Goal: Task Accomplishment & Management: Manage account settings

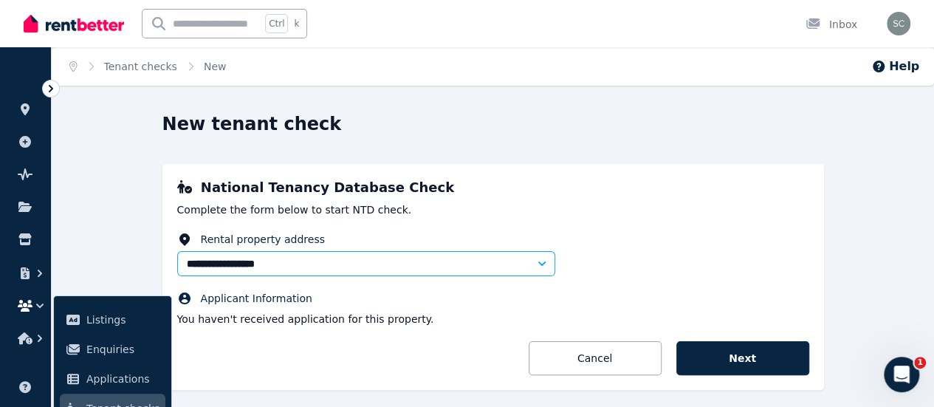
scroll to position [49, 0]
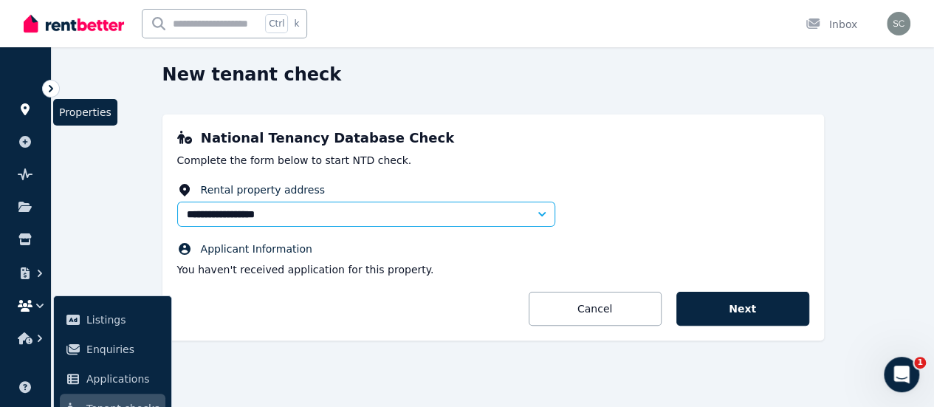
click at [25, 112] on icon at bounding box center [25, 109] width 9 height 12
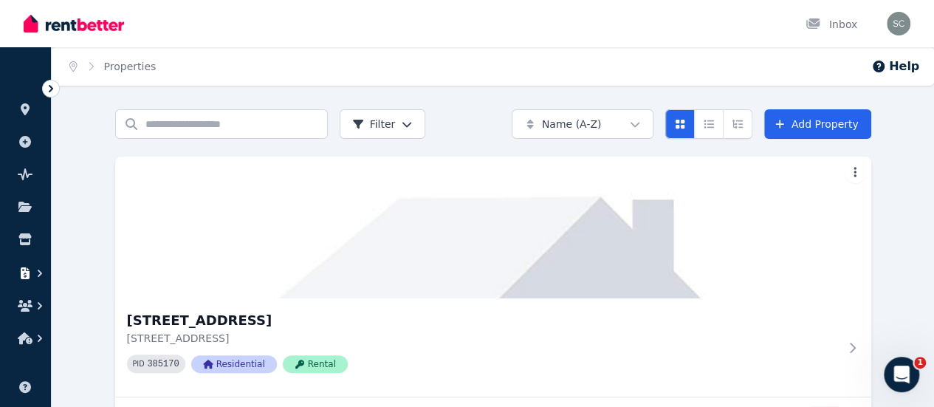
click at [28, 275] on icon "button" at bounding box center [25, 273] width 9 height 12
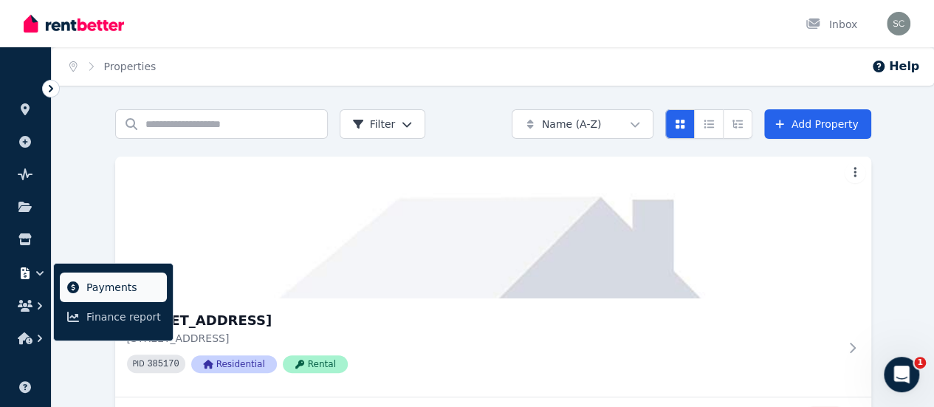
click at [89, 287] on span "Payments" at bounding box center [123, 287] width 75 height 18
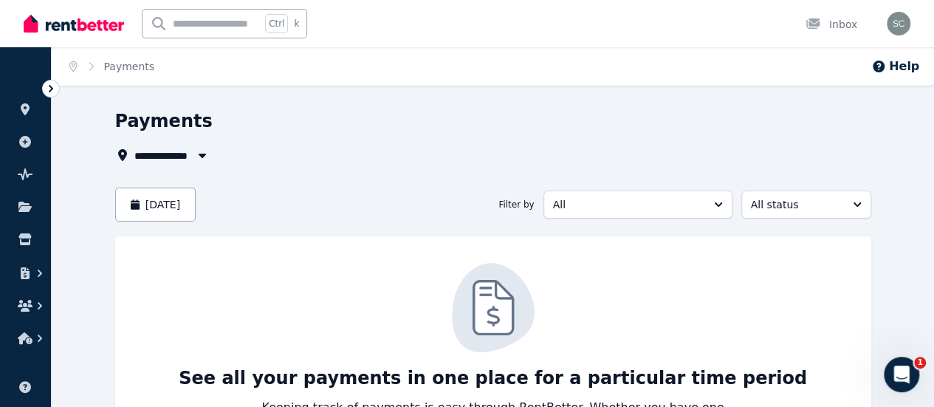
scroll to position [123, 0]
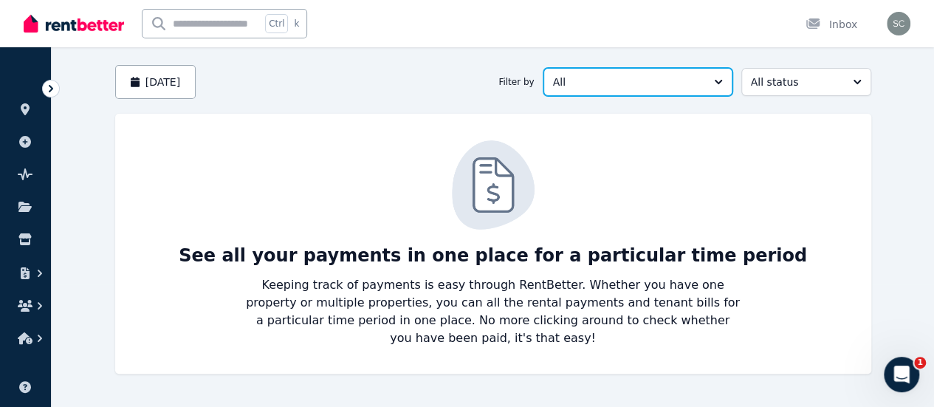
click at [702, 86] on span "All" at bounding box center [627, 82] width 149 height 15
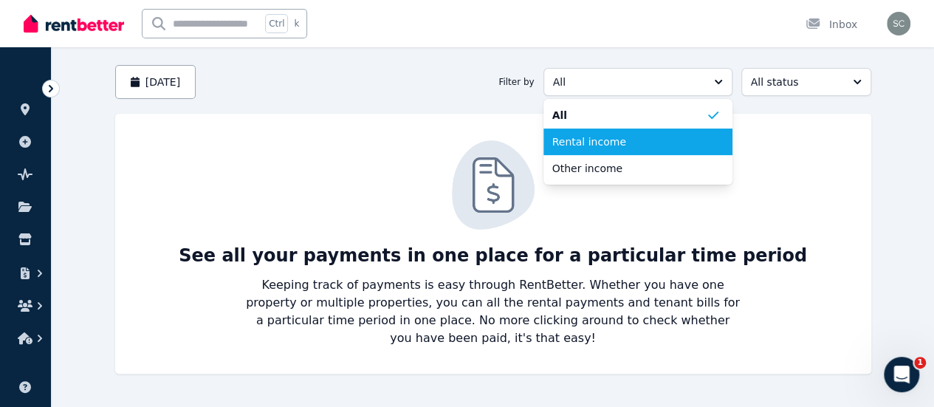
click at [685, 138] on span "Rental income" at bounding box center [629, 141] width 154 height 15
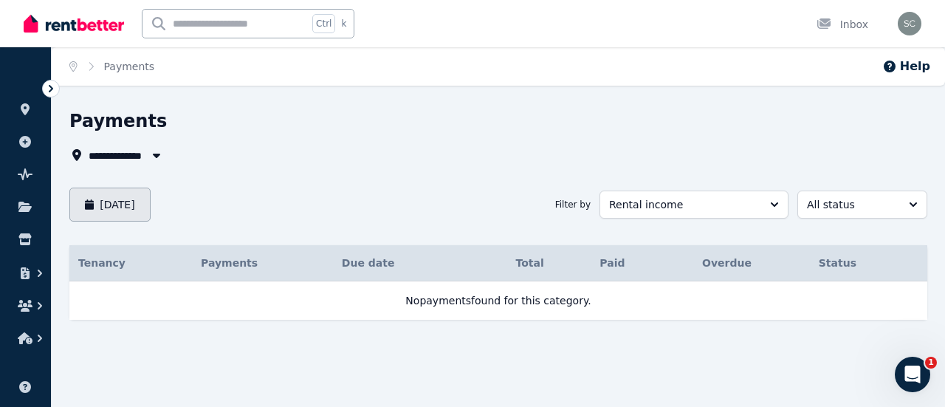
click at [151, 213] on button "[DATE]" at bounding box center [109, 205] width 81 height 34
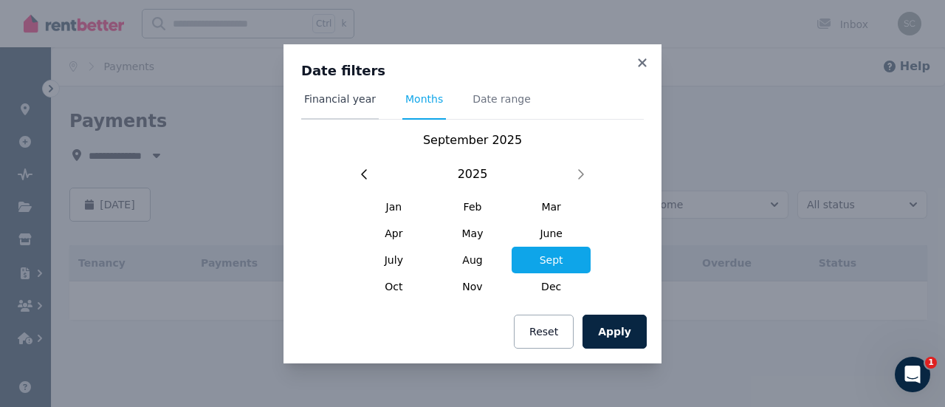
click at [353, 103] on span "Financial year" at bounding box center [340, 99] width 72 height 15
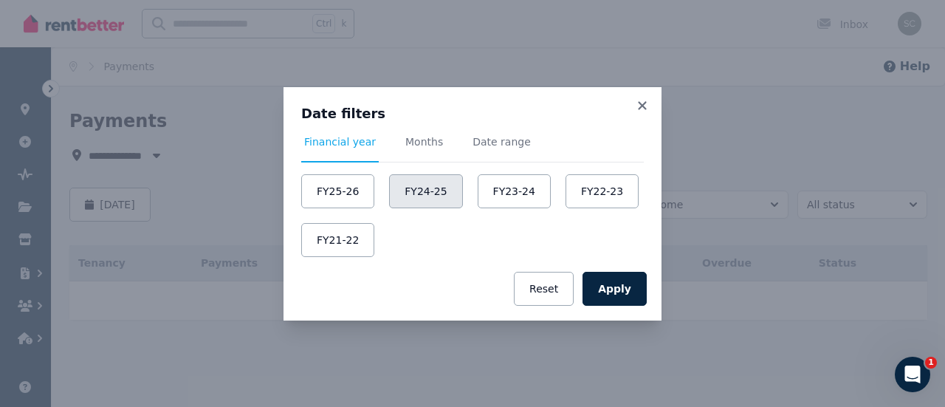
click at [432, 196] on button "FY24-25" at bounding box center [425, 191] width 73 height 34
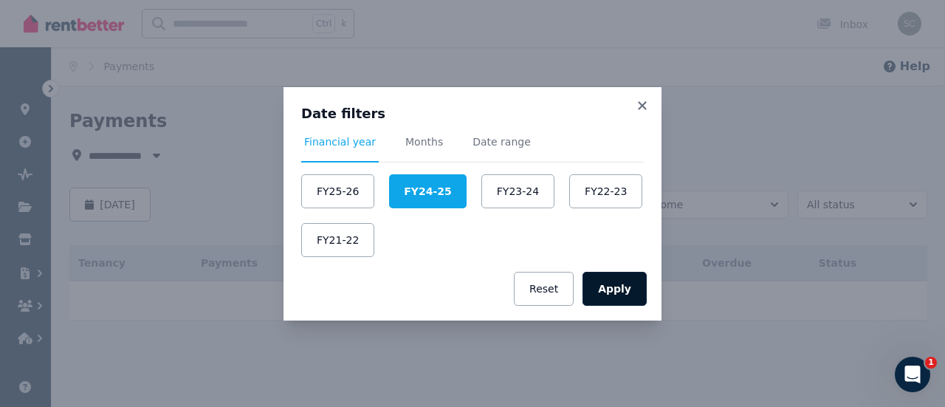
click at [615, 286] on button "Apply" at bounding box center [615, 289] width 64 height 34
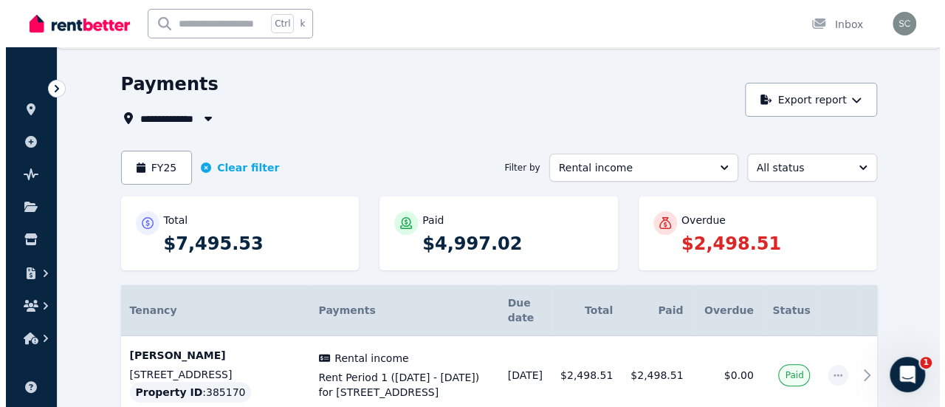
scroll to position [33, 0]
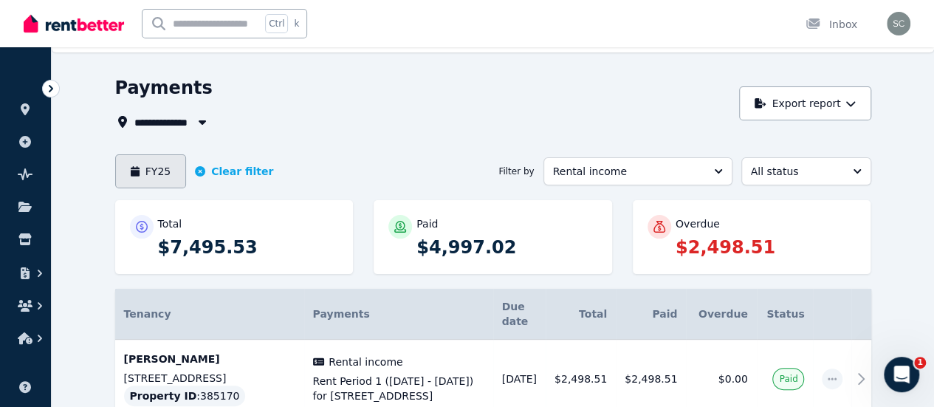
click at [115, 169] on button "FY25" at bounding box center [151, 171] width 72 height 34
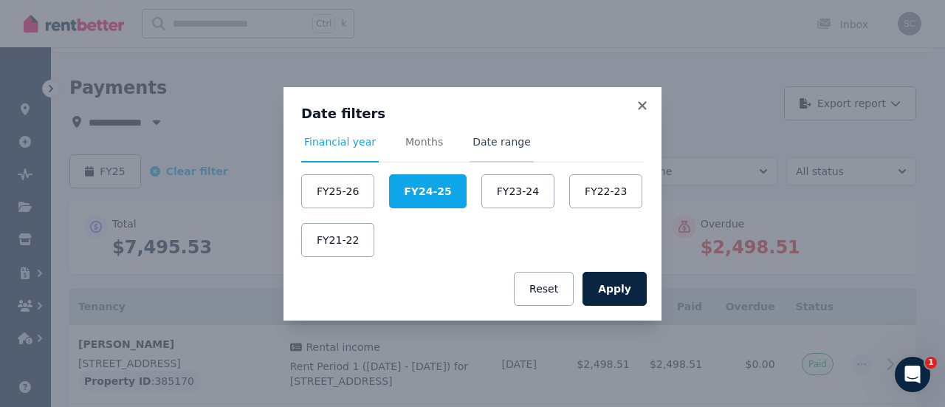
click at [478, 145] on span "Date range" at bounding box center [502, 141] width 58 height 15
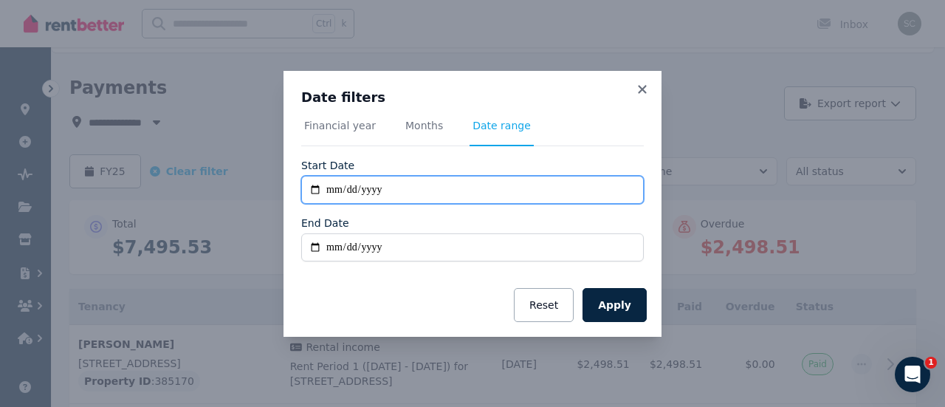
click at [400, 188] on input "**********" at bounding box center [472, 190] width 343 height 28
click at [365, 188] on input "**********" at bounding box center [472, 190] width 343 height 28
click at [396, 191] on input "**********" at bounding box center [472, 190] width 343 height 28
click at [313, 196] on input "**********" at bounding box center [472, 190] width 343 height 28
type input "**********"
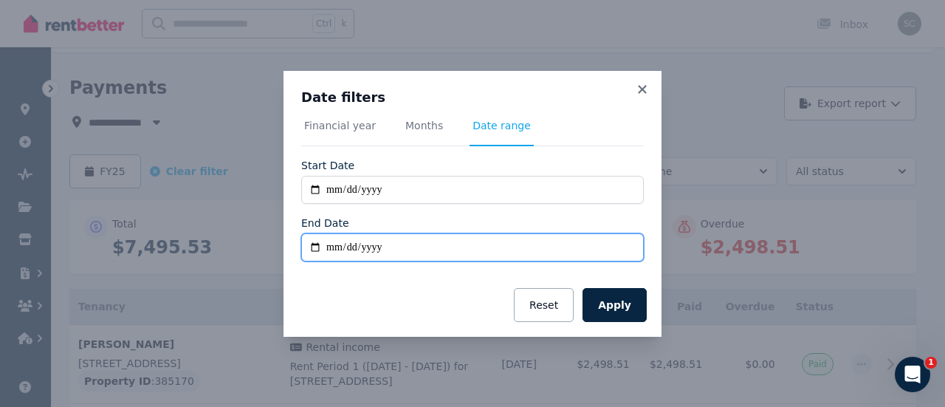
click at [317, 249] on input "End Date" at bounding box center [472, 247] width 343 height 28
type input "**********"
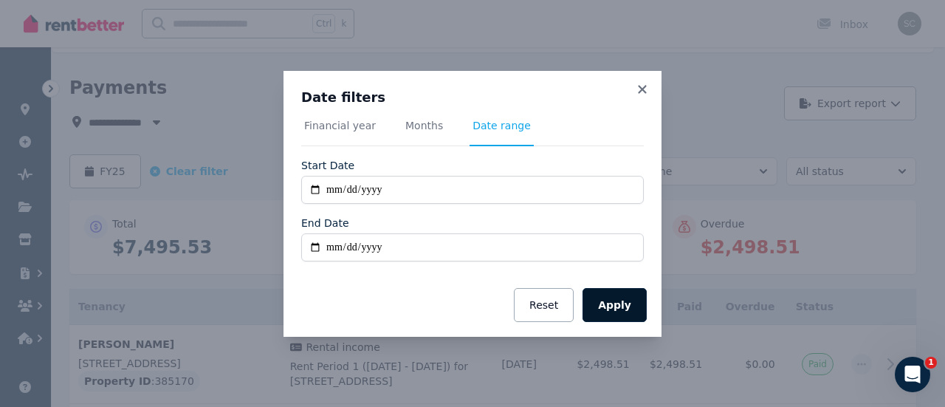
click at [620, 306] on button "Apply" at bounding box center [615, 305] width 64 height 34
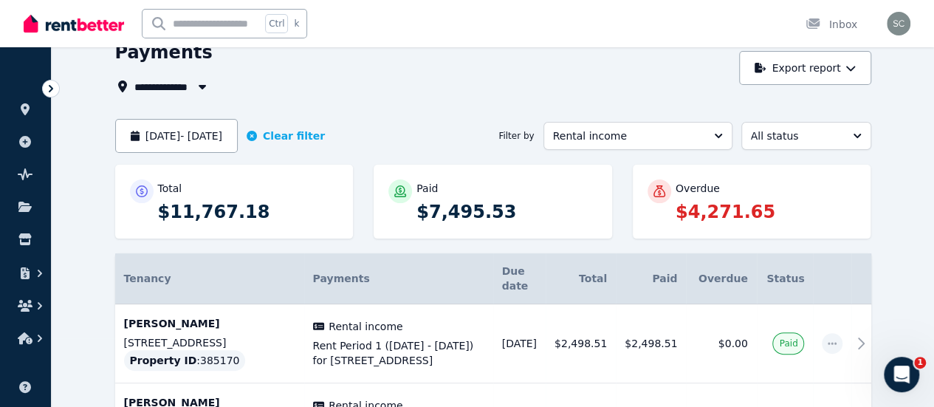
scroll to position [70, 0]
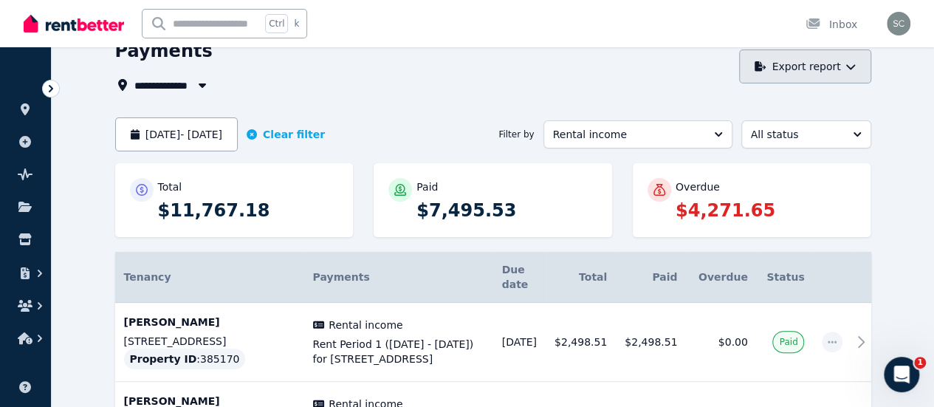
click at [871, 63] on button "Export report" at bounding box center [805, 66] width 132 height 34
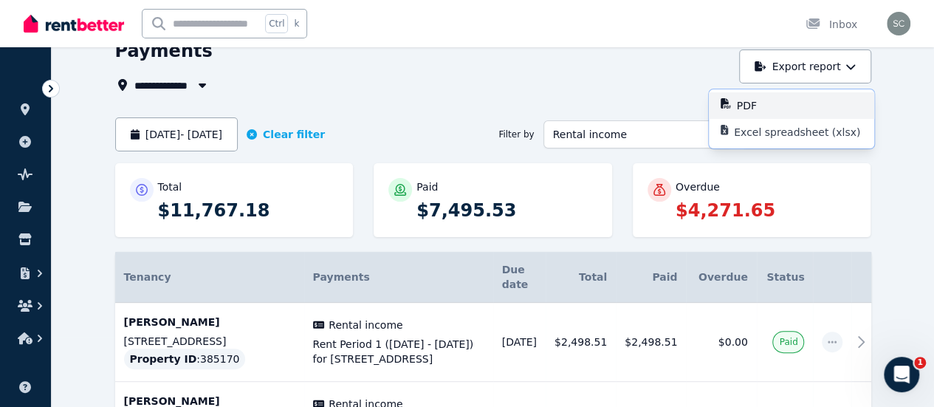
click at [818, 104] on div "PDF" at bounding box center [800, 105] width 126 height 15
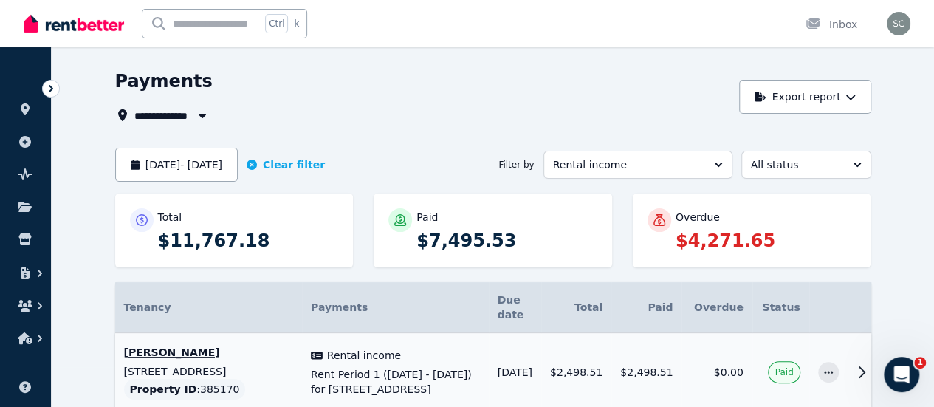
scroll to position [0, 0]
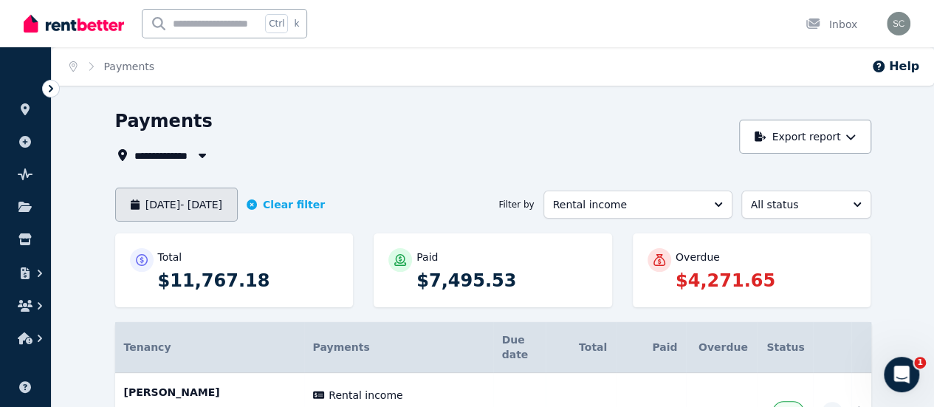
click at [184, 202] on button "[DATE] - [DATE]" at bounding box center [176, 205] width 123 height 34
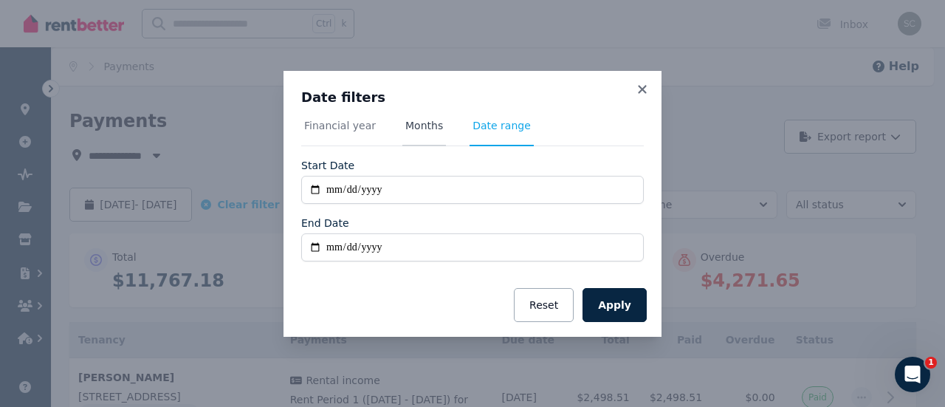
click at [415, 125] on span "Months" at bounding box center [424, 125] width 38 height 15
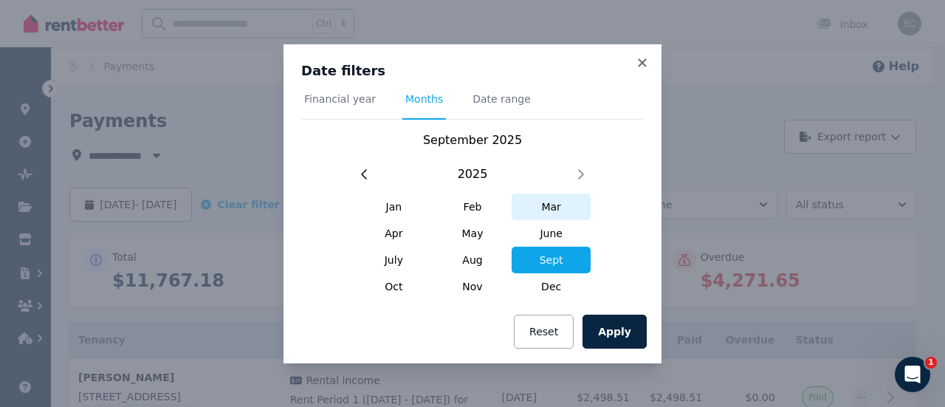
click at [541, 214] on span "Mar" at bounding box center [551, 206] width 79 height 27
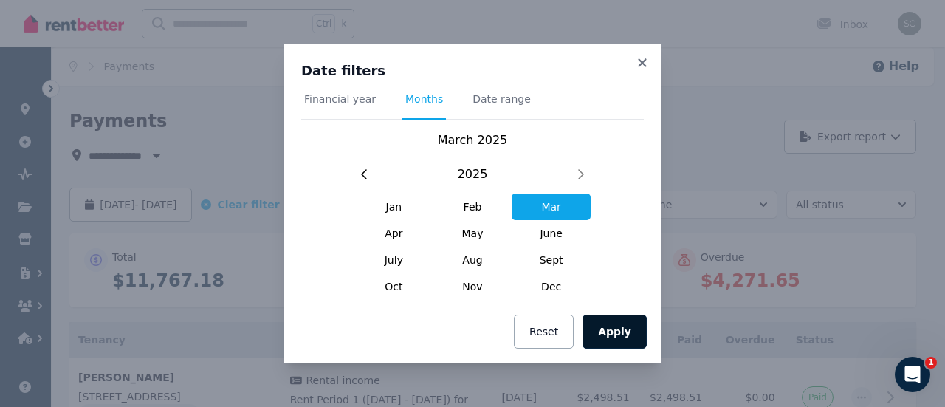
click at [610, 327] on button "Apply" at bounding box center [615, 332] width 64 height 34
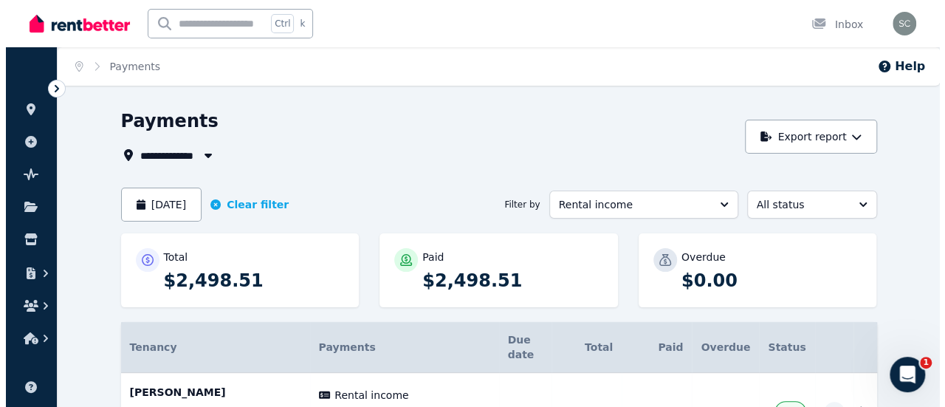
scroll to position [81, 0]
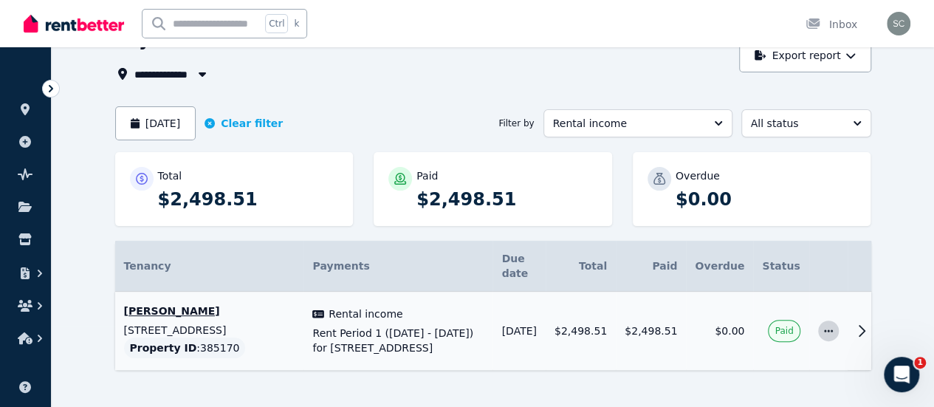
click at [835, 326] on icon "button" at bounding box center [829, 331] width 12 height 10
click at [871, 322] on icon at bounding box center [862, 331] width 18 height 18
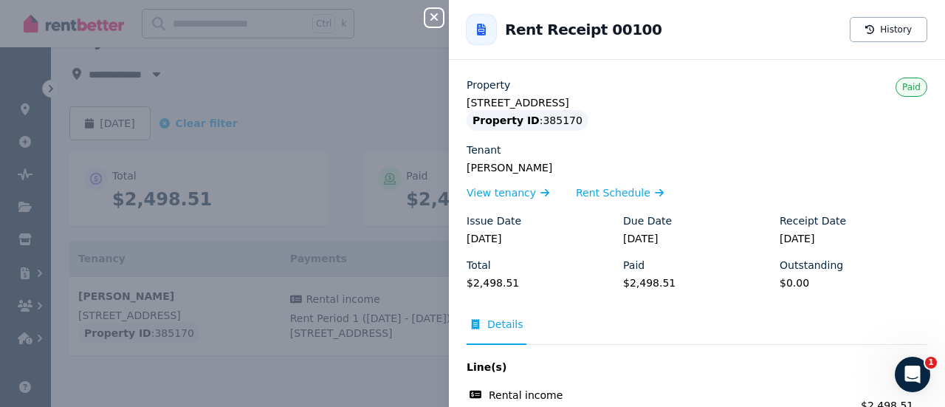
scroll to position [134, 0]
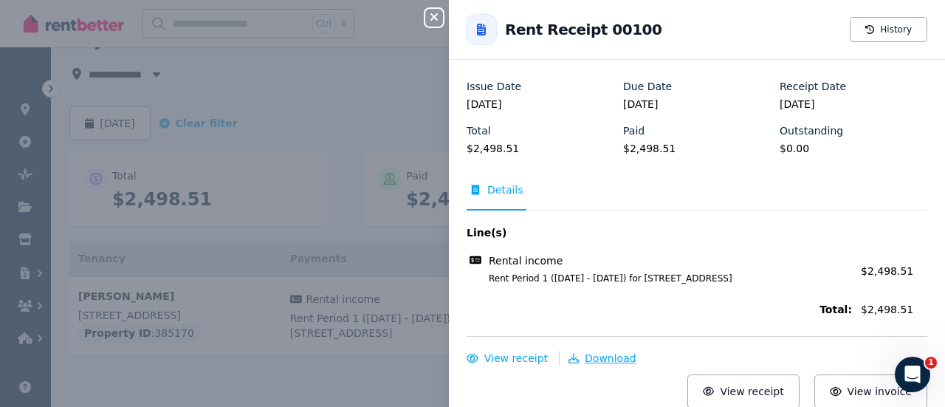
click at [597, 360] on span "Download" at bounding box center [611, 358] width 52 height 12
click at [436, 21] on icon "button" at bounding box center [434, 17] width 18 height 12
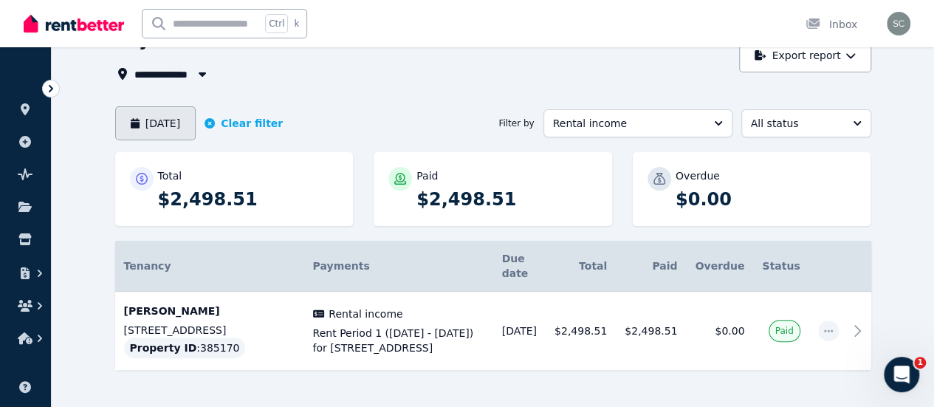
click at [139, 122] on button "[DATE]" at bounding box center [155, 123] width 81 height 34
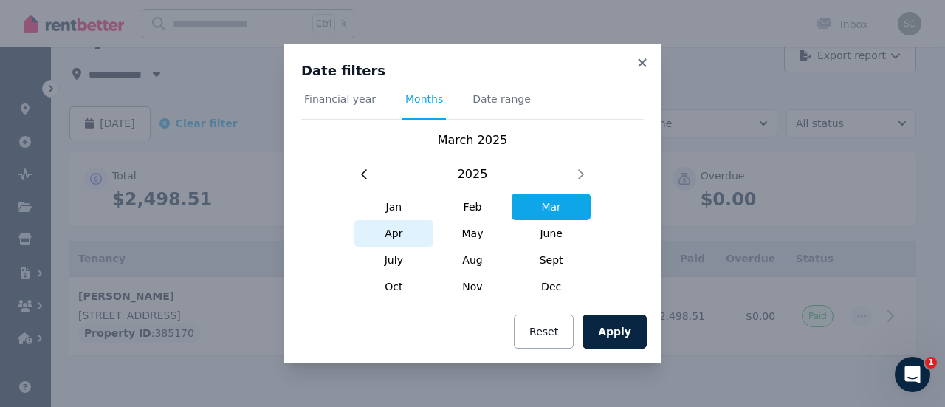
click at [397, 234] on span "Apr" at bounding box center [393, 233] width 79 height 27
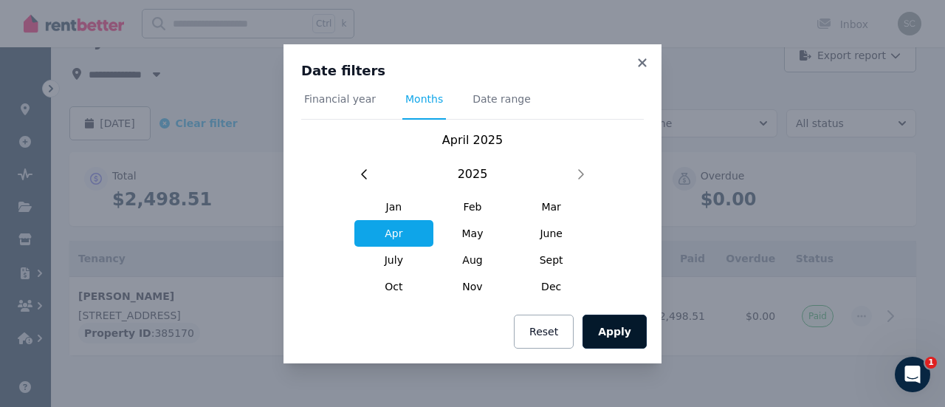
click at [615, 326] on button "Apply" at bounding box center [615, 332] width 64 height 34
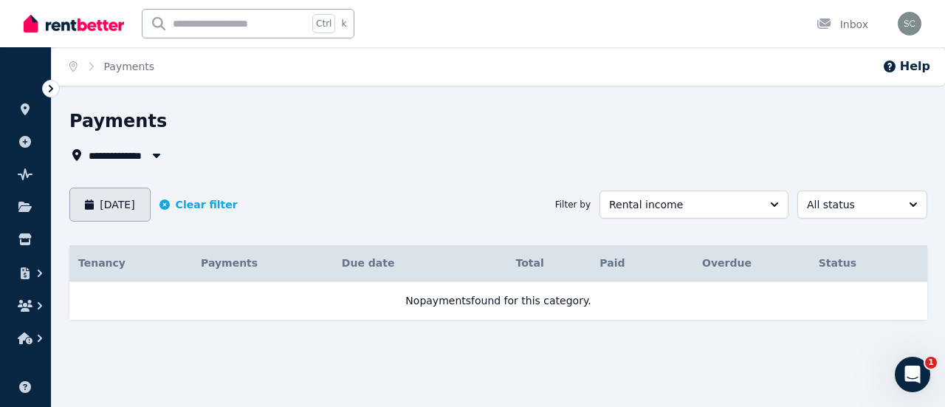
click at [118, 203] on button "[DATE]" at bounding box center [109, 205] width 81 height 34
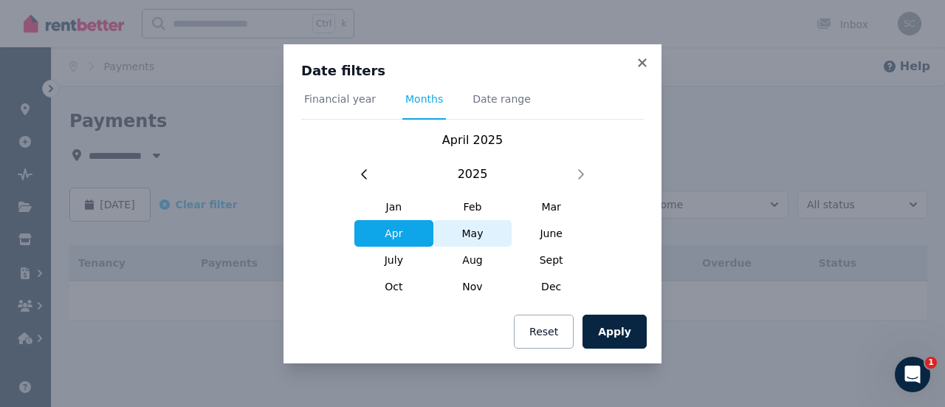
click at [467, 236] on span "May" at bounding box center [473, 233] width 79 height 27
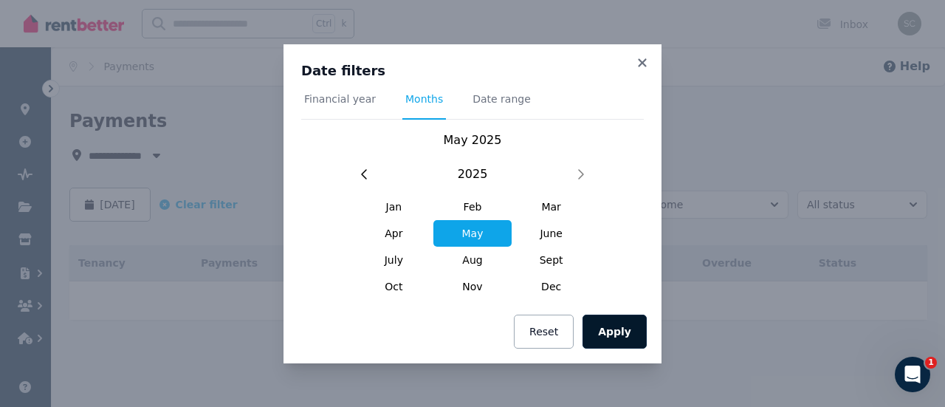
click at [616, 331] on button "Apply" at bounding box center [615, 332] width 64 height 34
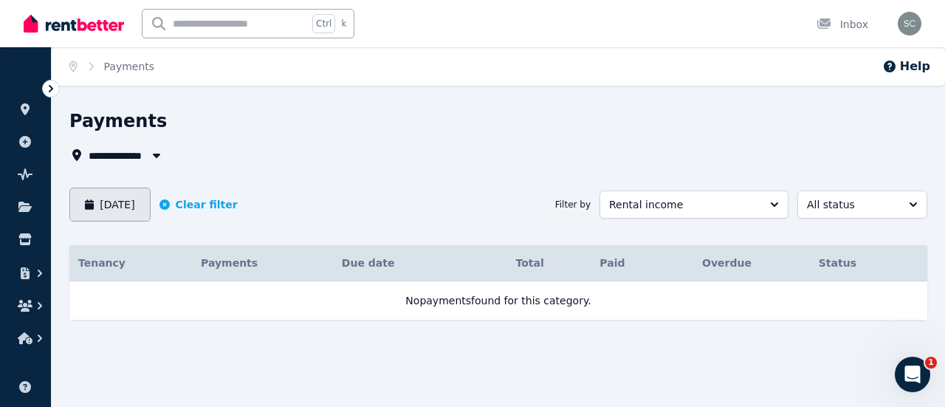
click at [143, 205] on button "[DATE]" at bounding box center [109, 205] width 81 height 34
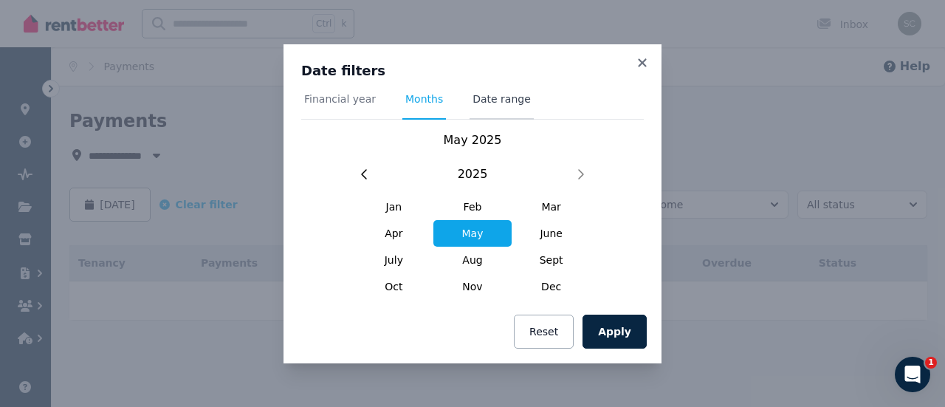
click at [486, 108] on span "Date range" at bounding box center [502, 106] width 64 height 28
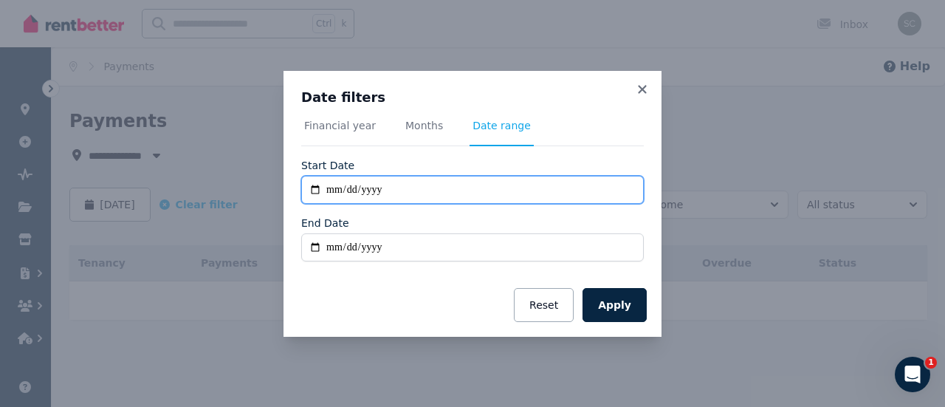
click at [319, 190] on input "**********" at bounding box center [472, 190] width 343 height 28
type input "**********"
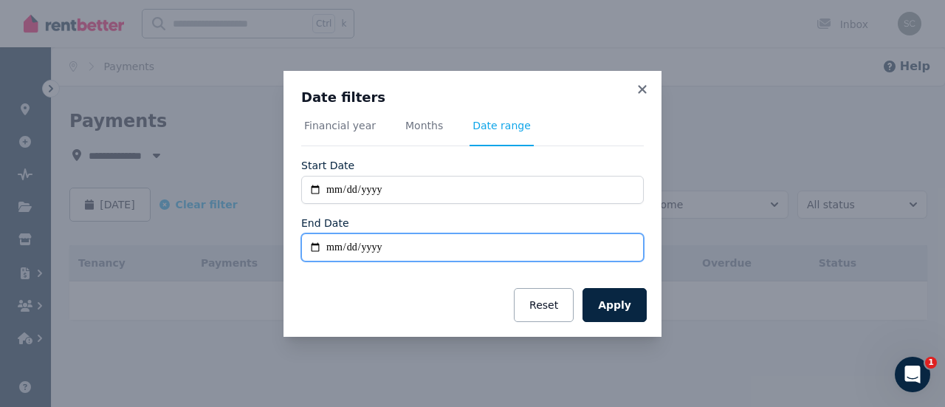
click at [316, 247] on input "End Date" at bounding box center [472, 247] width 343 height 28
type input "**********"
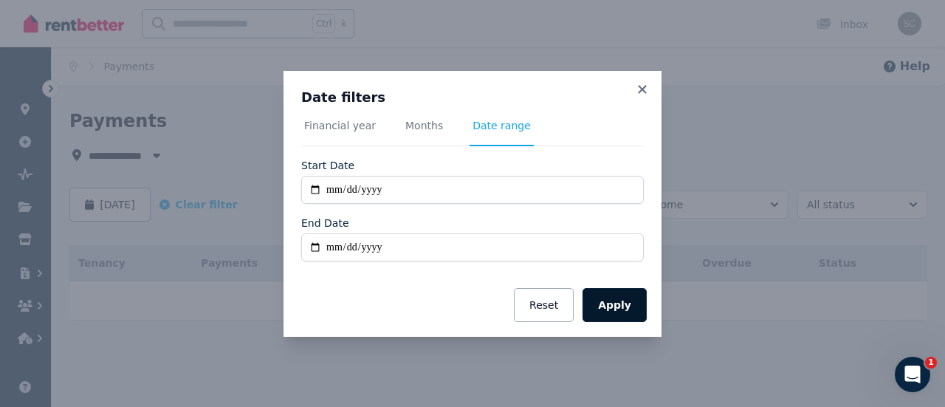
click at [604, 302] on button "Apply" at bounding box center [615, 305] width 64 height 34
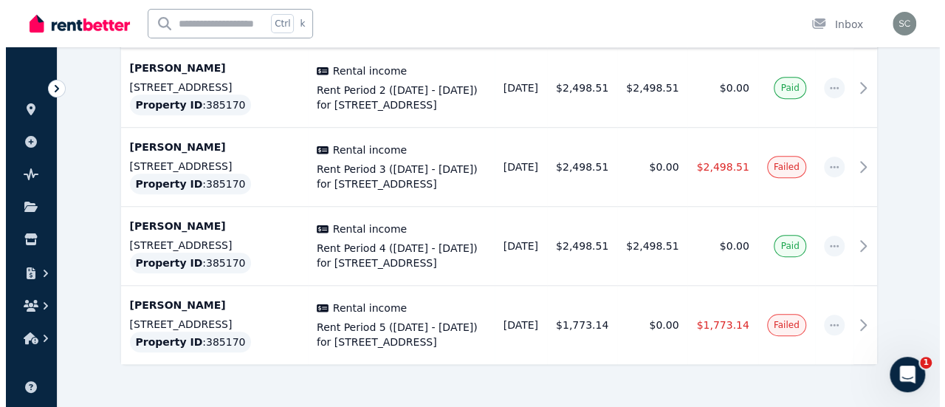
scroll to position [405, 0]
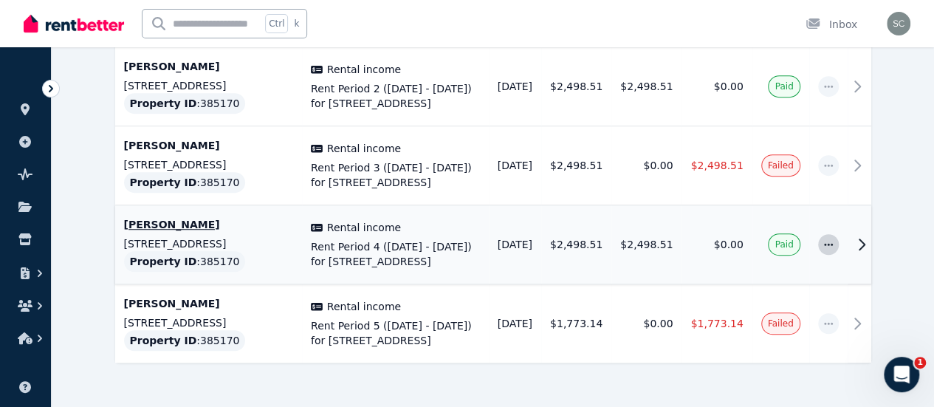
click at [835, 239] on icon "button" at bounding box center [829, 244] width 12 height 10
click at [871, 236] on icon at bounding box center [862, 245] width 18 height 18
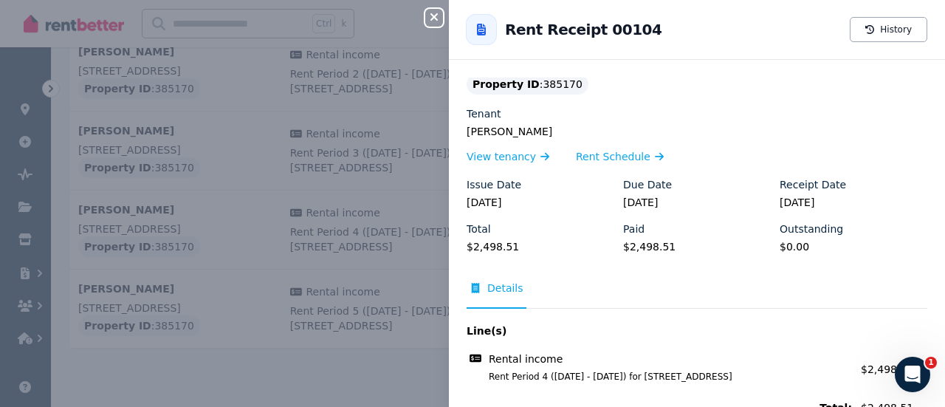
scroll to position [37, 0]
click at [881, 34] on button "History" at bounding box center [889, 29] width 78 height 25
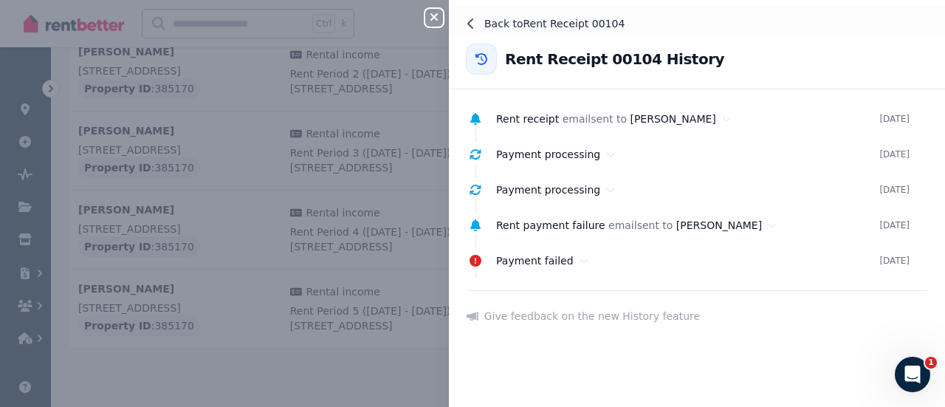
click at [476, 21] on icon at bounding box center [471, 24] width 12 height 12
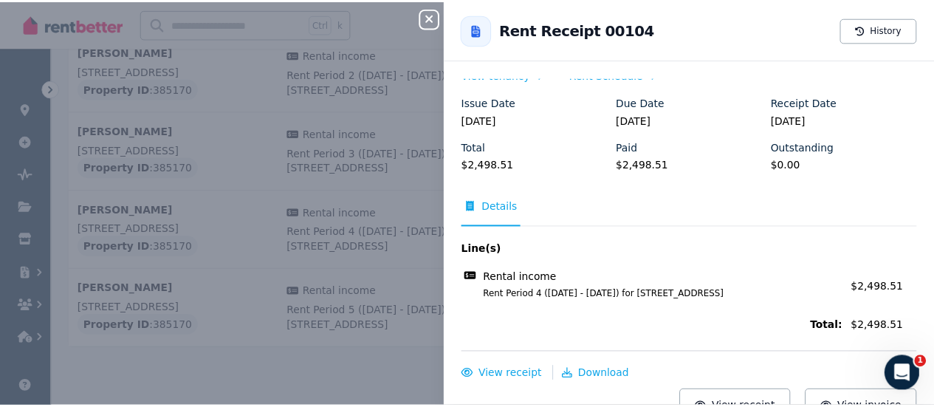
scroll to position [134, 0]
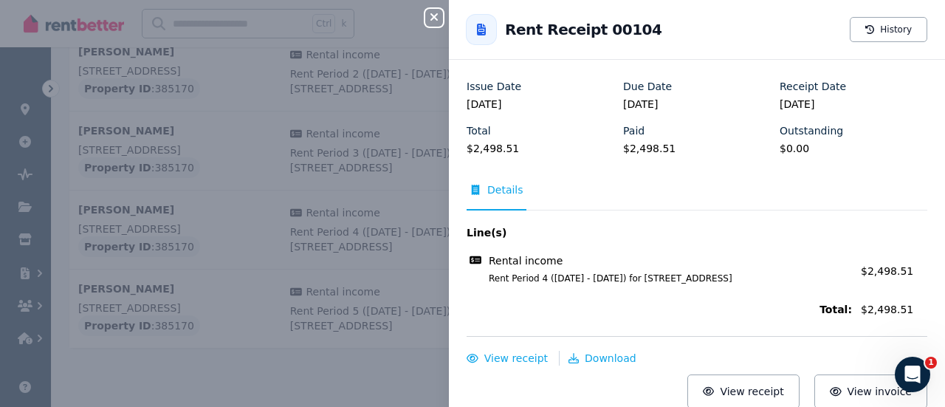
click at [433, 15] on icon "button" at bounding box center [434, 17] width 18 height 12
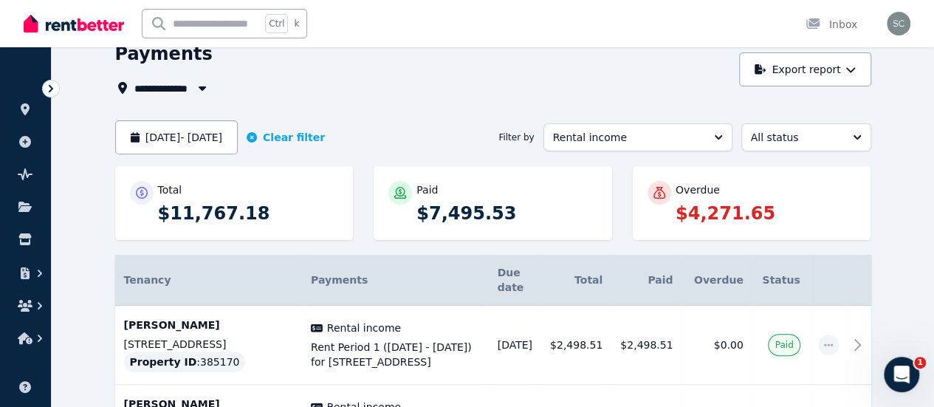
scroll to position [64, 0]
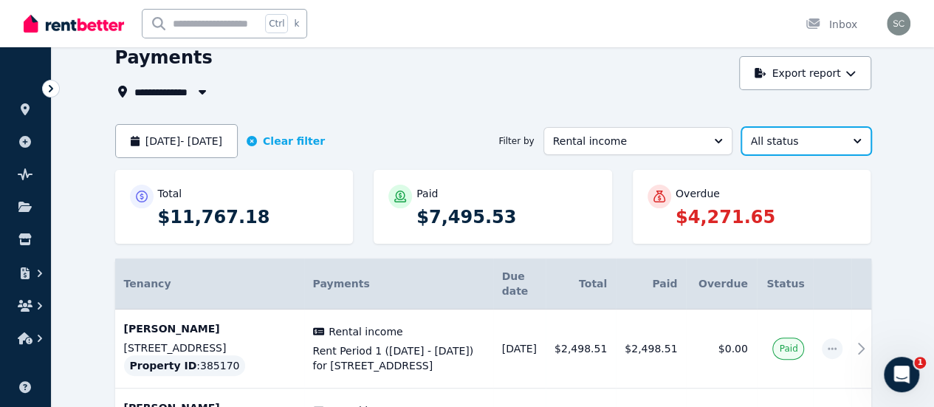
click at [846, 149] on button "All status" at bounding box center [806, 141] width 130 height 28
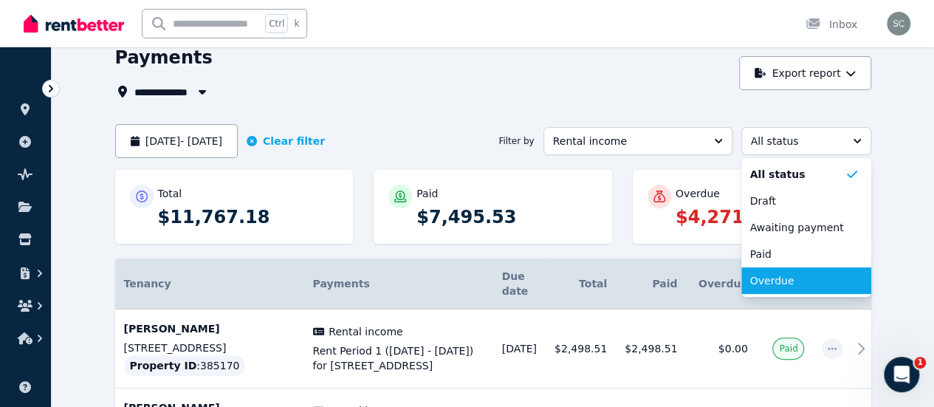
click at [842, 277] on span "Overdue" at bounding box center [797, 280] width 95 height 15
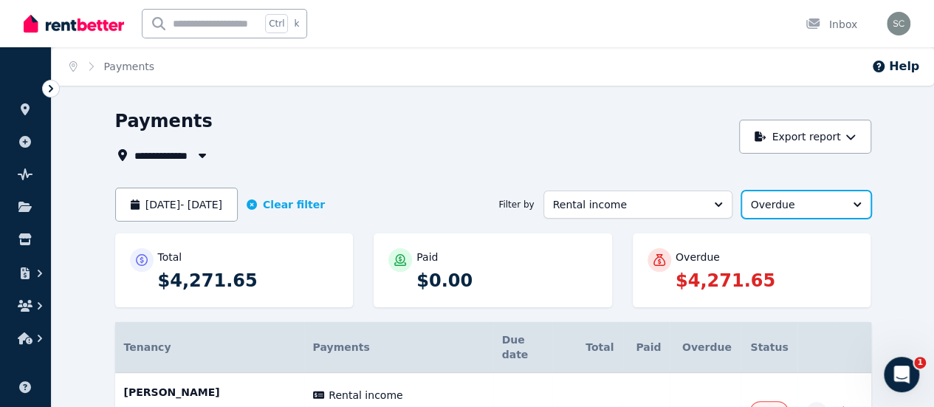
click at [854, 213] on button "Overdue" at bounding box center [806, 205] width 130 height 28
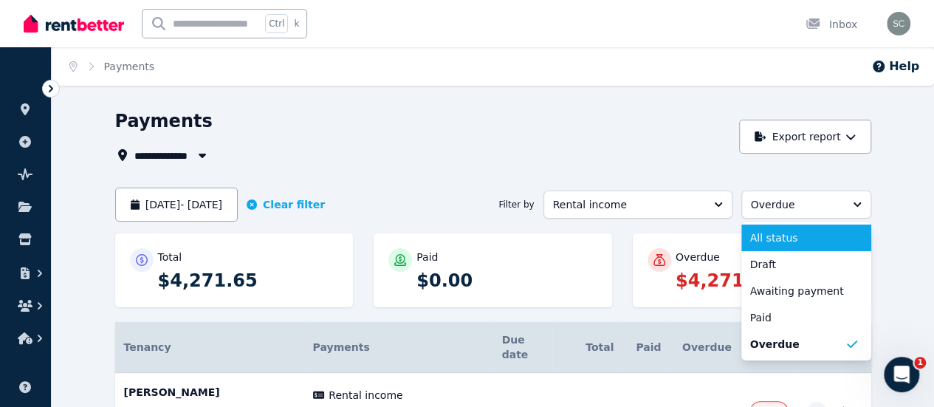
click at [836, 234] on span "All status" at bounding box center [797, 237] width 95 height 15
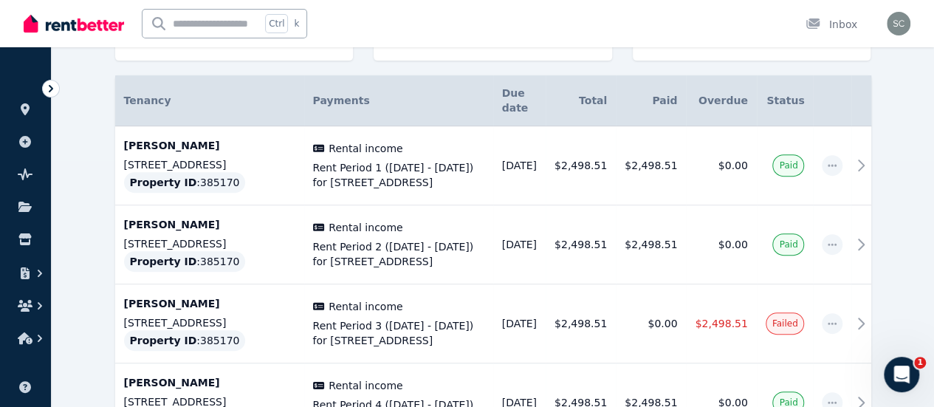
scroll to position [73, 0]
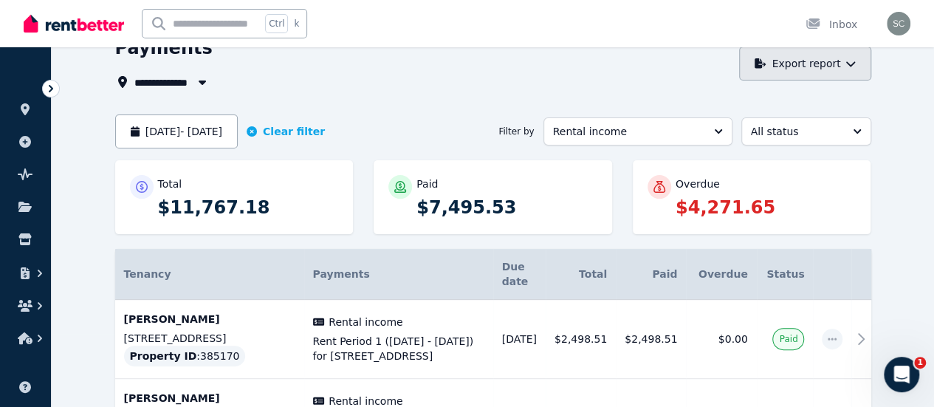
click at [871, 70] on button "Export report" at bounding box center [805, 64] width 132 height 34
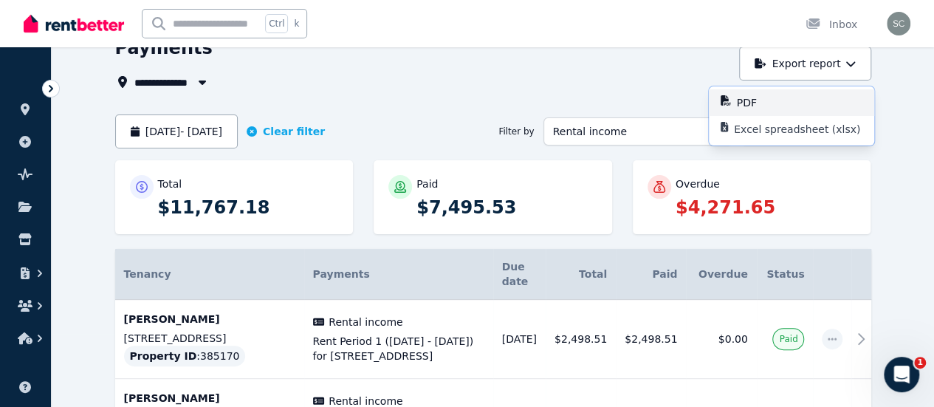
click at [833, 106] on div "PDF" at bounding box center [800, 102] width 126 height 15
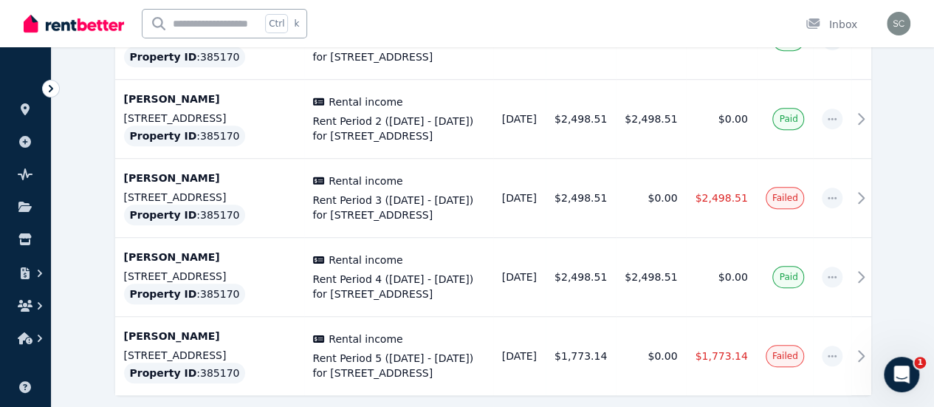
scroll to position [375, 0]
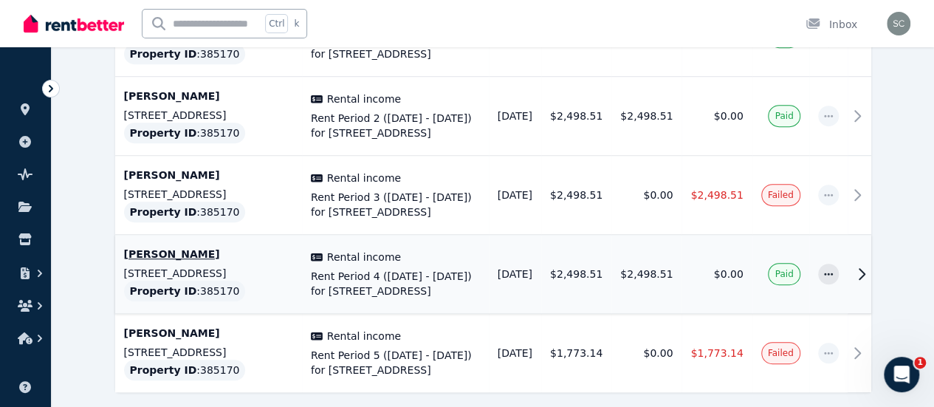
drag, startPoint x: 413, startPoint y: 278, endPoint x: 85, endPoint y: 253, distance: 328.9
click at [115, 253] on tr "[PERSON_NAME] [STREET_ADDRESS] Property ID : 385170 Rental income Rent Period 4…" at bounding box center [493, 274] width 756 height 79
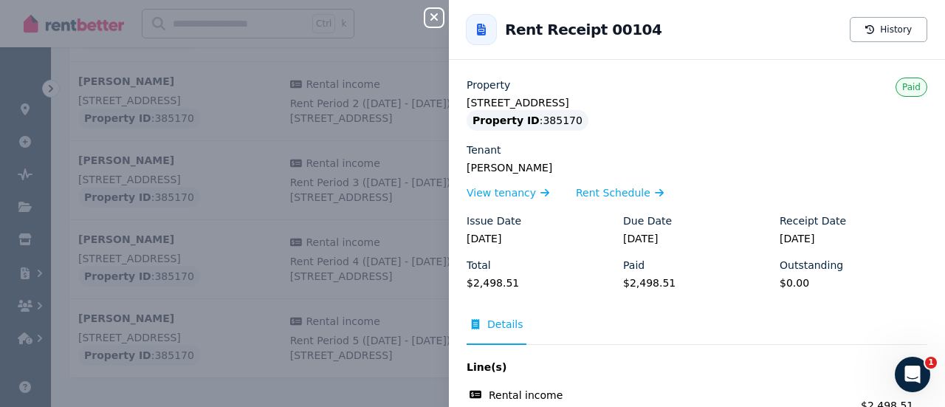
click at [431, 24] on button "Close panel" at bounding box center [434, 18] width 18 height 18
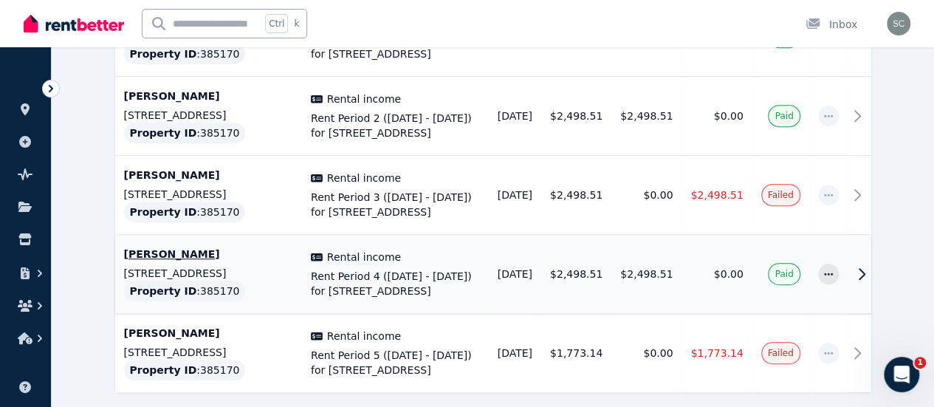
click at [718, 269] on td "$0.00" at bounding box center [717, 274] width 70 height 79
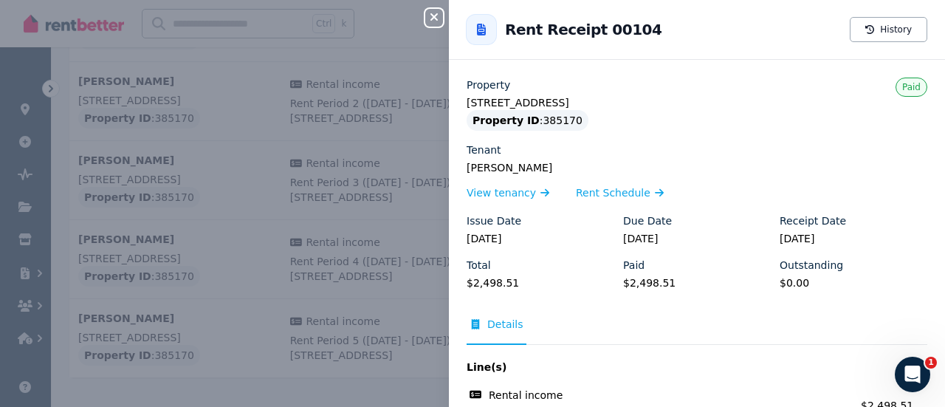
click at [442, 31] on div "Close panel Back to Rent Receipt 00104 History Property [STREET_ADDRESS] Proper…" at bounding box center [472, 203] width 945 height 407
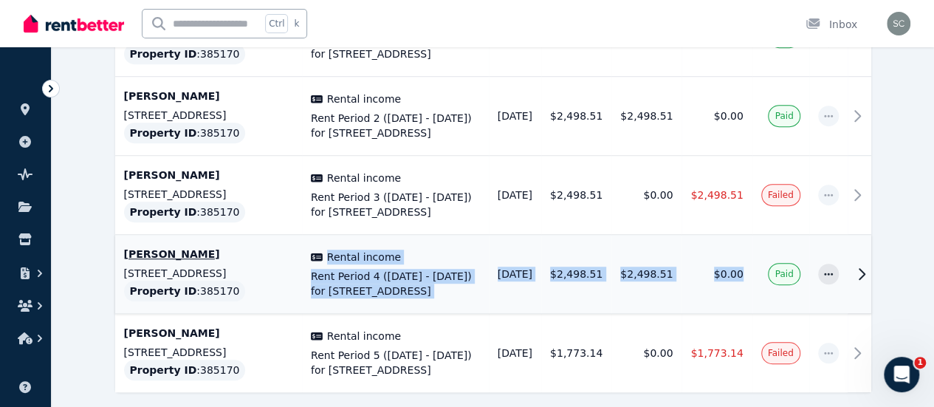
drag, startPoint x: 781, startPoint y: 270, endPoint x: 245, endPoint y: 267, distance: 536.2
click at [245, 267] on tr "[PERSON_NAME] [STREET_ADDRESS] Property ID : 385170 Rental income Rent Period 4…" at bounding box center [493, 274] width 756 height 79
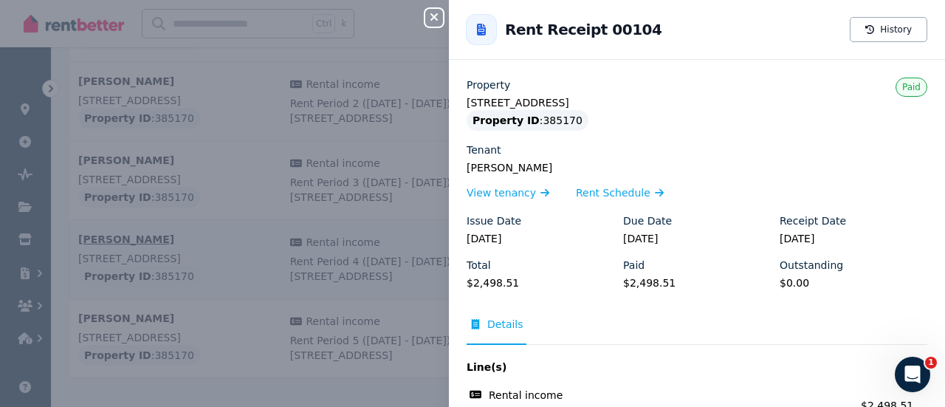
copy tr "Rental income Rent Period 4 ([DATE] - [DATE]) for [STREET_ADDRESS] Tenants: [PE…"
click at [430, 16] on icon "button" at bounding box center [434, 17] width 18 height 12
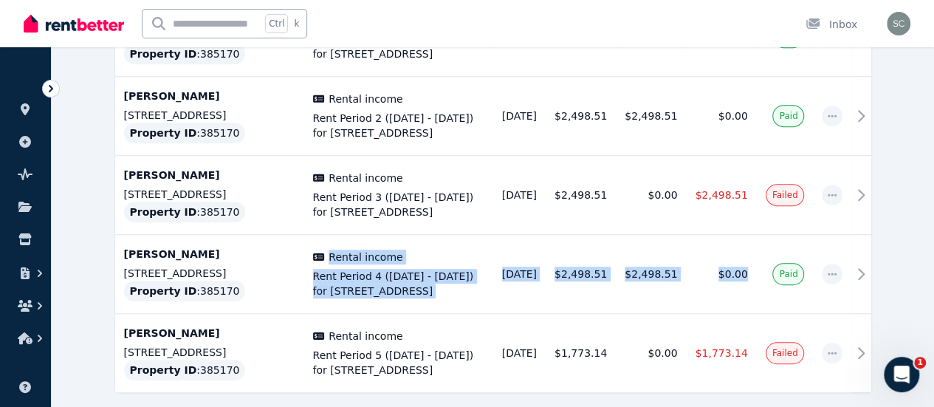
copy tr "Rental income Rent Period 4 ([DATE] - [DATE]) for [STREET_ADDRESS] Tenants: [PE…"
